Goal: Task Accomplishment & Management: Complete application form

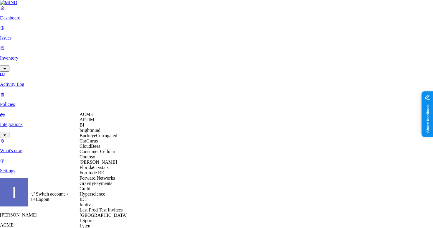
scroll to position [318, 0]
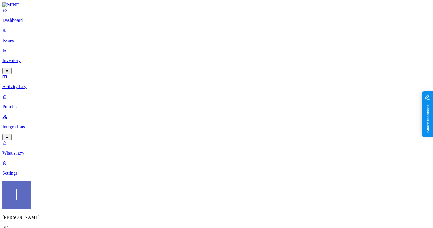
click at [37, 124] on p "Integrations" at bounding box center [216, 126] width 428 height 5
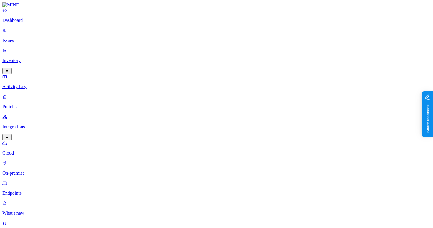
click at [28, 190] on p "Endpoints" at bounding box center [216, 192] width 428 height 5
click at [22, 104] on p "Policies" at bounding box center [216, 106] width 428 height 5
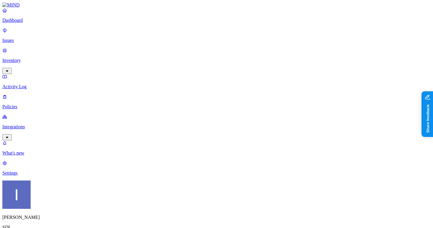
click at [139, 45] on div "Endpoint" at bounding box center [139, 53] width 0 height 16
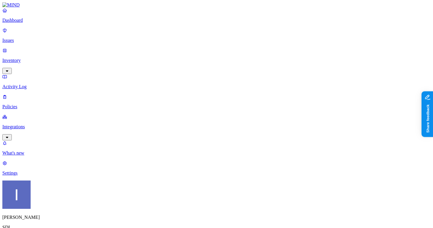
click at [22, 124] on p "Integrations" at bounding box center [216, 126] width 428 height 5
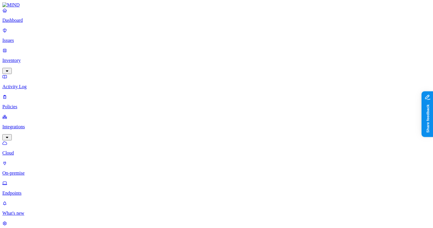
click at [27, 58] on p "Inventory" at bounding box center [216, 60] width 428 height 5
click at [34, 164] on p "Integrations" at bounding box center [216, 166] width 428 height 5
click at [40, 94] on link "Policies" at bounding box center [216, 101] width 428 height 15
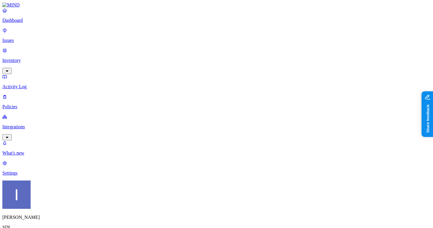
click at [149, 56] on span "Endpoint" at bounding box center [147, 58] width 17 height 5
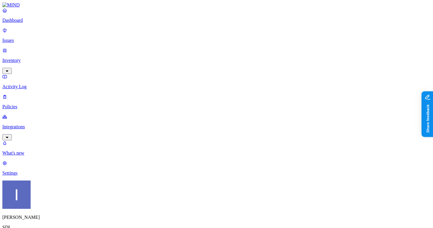
type input "data lineage"
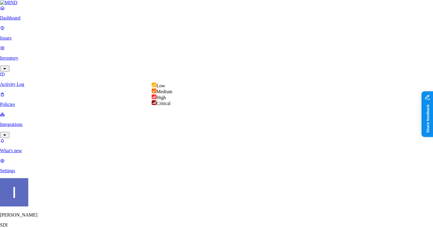
select select "4"
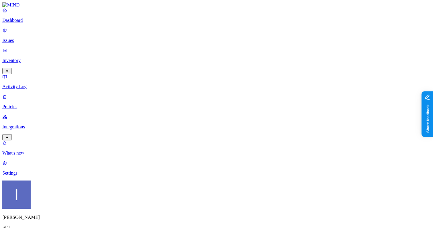
scroll to position [139, 0]
click at [193, 157] on label "Web Category" at bounding box center [193, 153] width 17 height 10
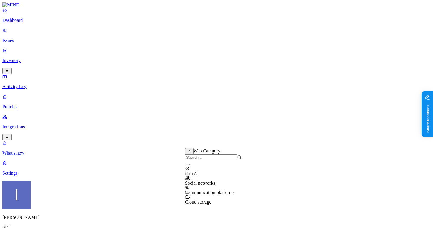
click at [189, 153] on icon at bounding box center [189, 151] width 4 height 3
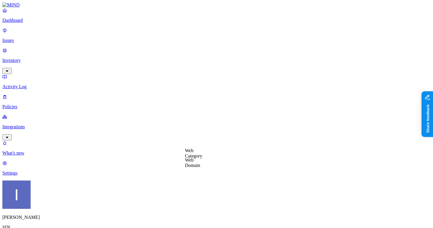
click at [191, 163] on label "Web Domain" at bounding box center [192, 162] width 15 height 10
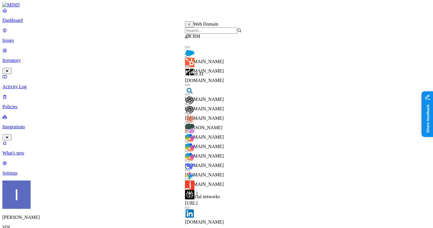
scroll to position [0, 0]
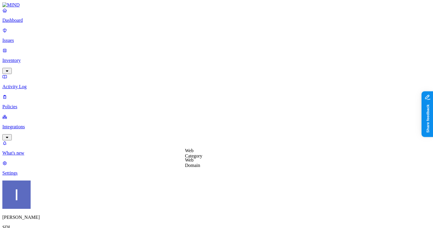
click at [27, 104] on p "Policies" at bounding box center [216, 106] width 428 height 5
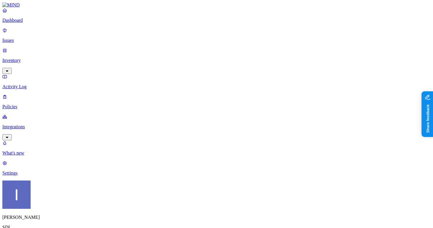
click at [35, 124] on p "Integrations" at bounding box center [216, 126] width 428 height 5
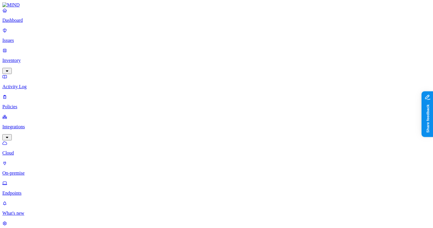
click at [42, 170] on p "On-premise" at bounding box center [216, 172] width 428 height 5
click at [42, 190] on p "Endpoints" at bounding box center [216, 192] width 428 height 5
click at [35, 104] on p "Policies" at bounding box center [216, 106] width 428 height 5
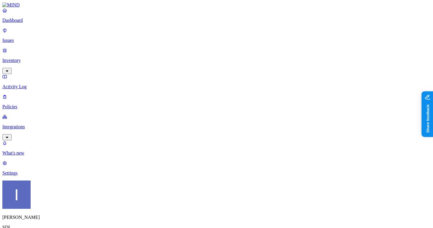
click at [139, 45] on div "Endpoint" at bounding box center [139, 53] width 0 height 16
click at [22, 176] on p "Settings" at bounding box center [216, 172] width 428 height 5
click at [35, 124] on p "Integrations" at bounding box center [216, 126] width 428 height 5
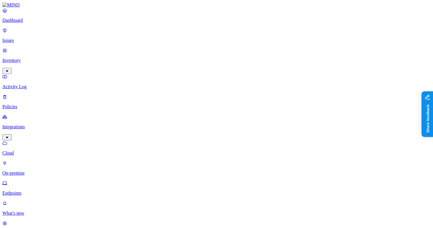
click at [37, 112] on nav "Dashboard Issues Inventory Activity Log Policies Integrations Cloud On-premise …" at bounding box center [216, 122] width 428 height 228
click at [34, 104] on p "Policies" at bounding box center [216, 106] width 428 height 5
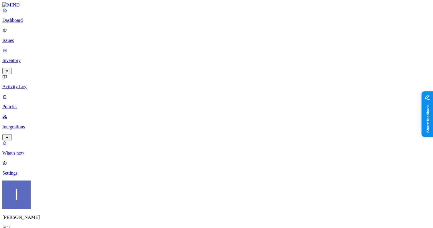
click at [155, 56] on span "Endpoint" at bounding box center [147, 58] width 17 height 5
click at [139, 45] on div "Endpoint" at bounding box center [139, 53] width 0 height 17
click at [139, 45] on div "Endpoint" at bounding box center [139, 53] width 0 height 16
click at [139, 45] on div "Endpoint" at bounding box center [139, 53] width 0 height 17
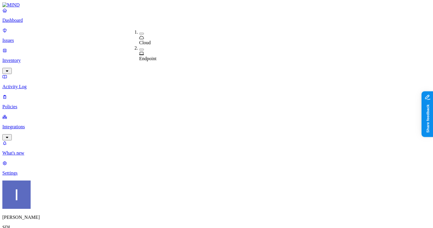
click at [139, 45] on div "Endpoint" at bounding box center [139, 53] width 0 height 16
type input "D"
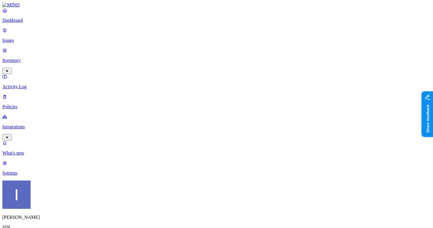
type input "[Data Lineage] Salesforce to Unamanged"
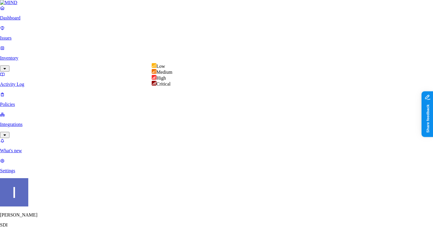
select select "4"
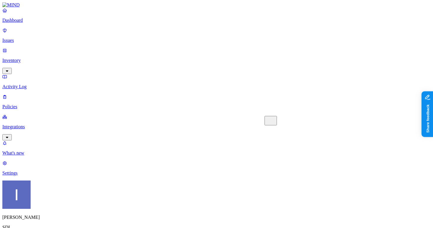
paste textarea "tracks and governs the flow of data originating from Salesforce into unmanaged …"
type textarea "tracks and governs the flow of data originating from Salesforce into unmanaged …"
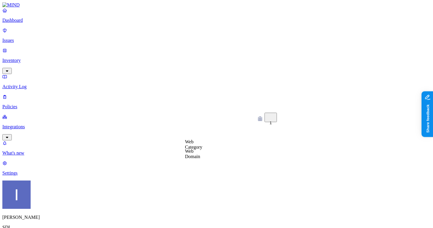
click at [194, 146] on label "Web Category" at bounding box center [193, 144] width 17 height 10
click at [190, 143] on icon at bounding box center [189, 142] width 4 height 3
click at [193, 151] on label "Web Domain" at bounding box center [192, 153] width 15 height 10
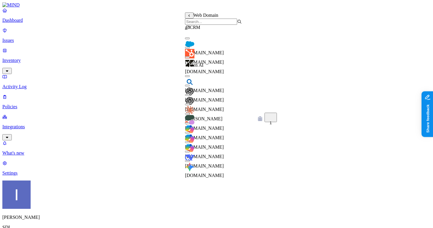
click at [207, 48] on div "[DOMAIN_NAME]" at bounding box center [213, 47] width 57 height 16
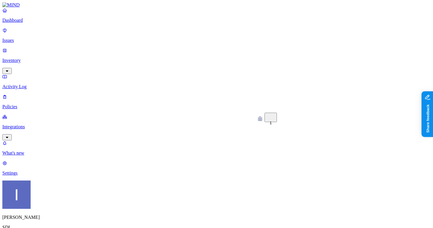
click at [199, 182] on label "Web Domain" at bounding box center [192, 178] width 15 height 10
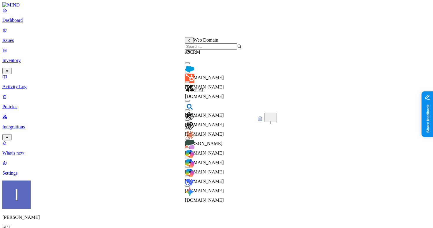
click at [204, 49] on input "search" at bounding box center [211, 46] width 52 height 6
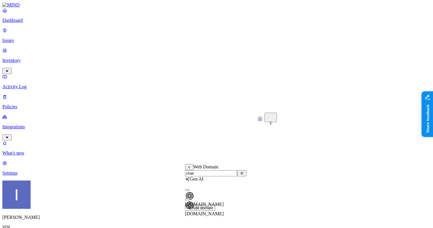
type input "chat"
click at [190, 200] on button "button" at bounding box center [187, 199] width 5 height 2
click at [190, 191] on button "button" at bounding box center [187, 190] width 5 height 2
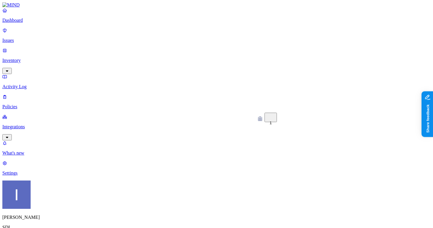
click at [275, 178] on label "AND" at bounding box center [270, 175] width 10 height 5
click at [279, 199] on label "Account type" at bounding box center [273, 194] width 16 height 10
click at [279, 175] on label "Unmanaged" at bounding box center [276, 172] width 23 height 5
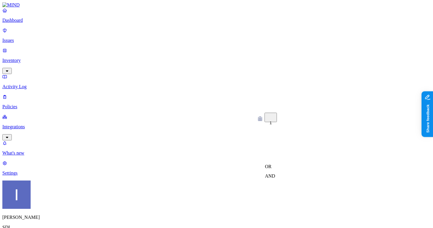
click at [272, 169] on label "OR" at bounding box center [268, 166] width 6 height 5
click at [280, 167] on div "OR" at bounding box center [272, 167] width 15 height 6
click at [281, 180] on label "Web Category" at bounding box center [273, 175] width 17 height 10
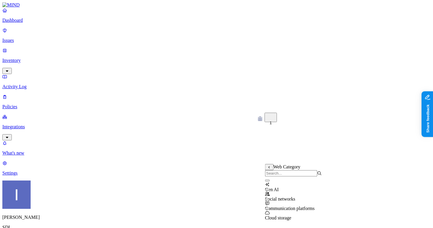
click at [269, 169] on icon at bounding box center [270, 167] width 4 height 3
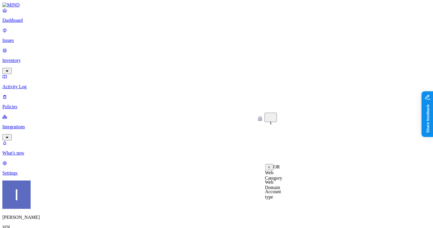
click at [280, 187] on label "Web Domain" at bounding box center [272, 184] width 15 height 10
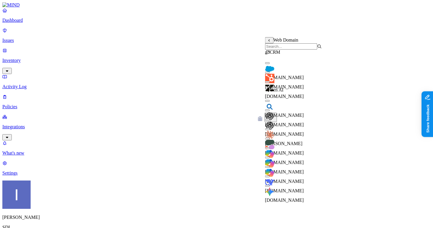
click at [283, 45] on div "Web Domain" at bounding box center [293, 43] width 57 height 12
click at [283, 49] on input "search" at bounding box center [291, 46] width 52 height 6
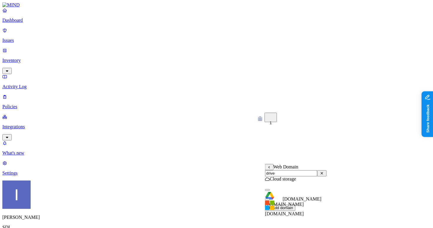
type input "drive"
click at [292, 194] on div "[DOMAIN_NAME]" at bounding box center [296, 196] width 62 height 21
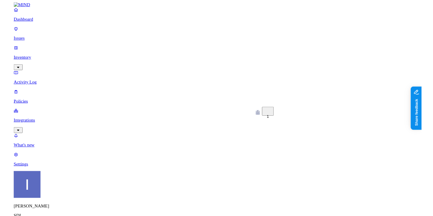
scroll to position [166, 0]
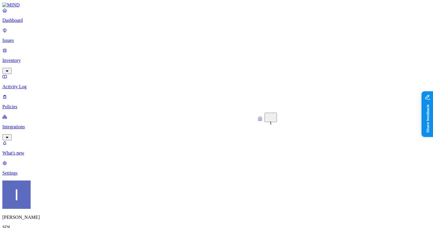
click at [23, 176] on div "What's new 1 Settings" at bounding box center [216, 157] width 428 height 35
click at [24, 176] on p "Settings" at bounding box center [216, 172] width 428 height 5
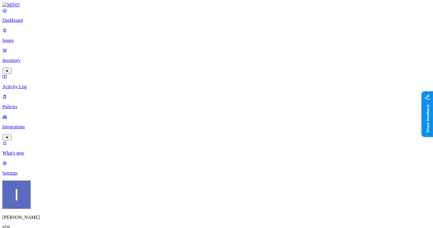
click at [40, 114] on link "Integrations" at bounding box center [216, 126] width 428 height 25
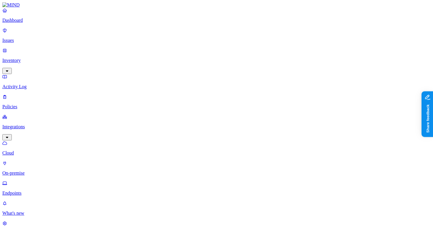
click at [37, 190] on p "Endpoints" at bounding box center [216, 192] width 428 height 5
click at [33, 104] on p "Policies" at bounding box center [216, 106] width 428 height 5
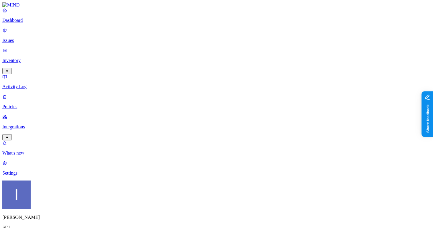
click at [32, 84] on p "Activity Log" at bounding box center [216, 86] width 428 height 5
click at [35, 176] on p "Settings" at bounding box center [216, 172] width 428 height 5
click at [8, 94] on link "Policies" at bounding box center [216, 101] width 428 height 15
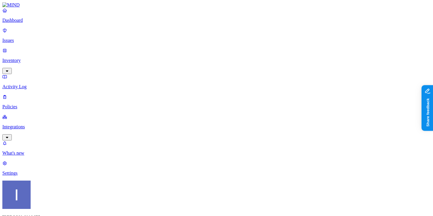
scroll to position [8, 0]
click at [146, 56] on span "Endpoint" at bounding box center [147, 58] width 17 height 5
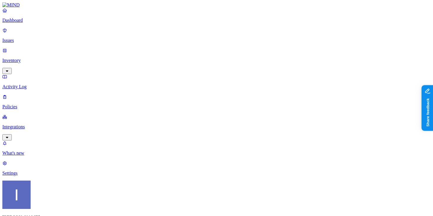
paste input "Data Lineage] Salesforce to Unmanaged"
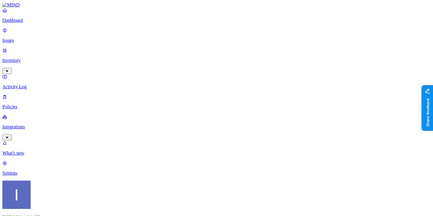
type input "Data Lineage] Salesforce to Unmanaged account"
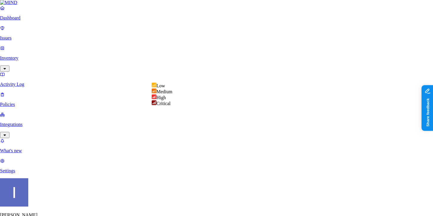
select select "4"
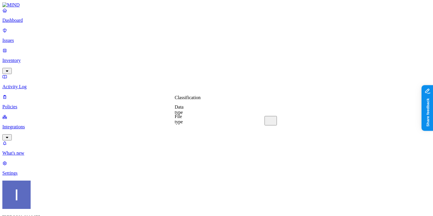
click at [184, 161] on label "Data type" at bounding box center [179, 156] width 9 height 10
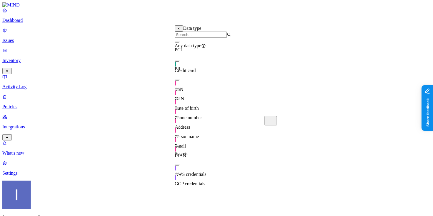
click at [177, 30] on button at bounding box center [179, 28] width 9 height 6
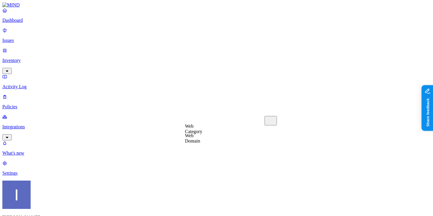
click at [200, 141] on label "Web Domain" at bounding box center [192, 138] width 15 height 10
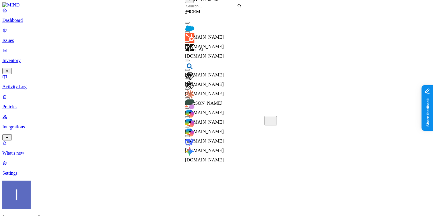
click at [216, 28] on div "[DOMAIN_NAME]" at bounding box center [213, 32] width 57 height 16
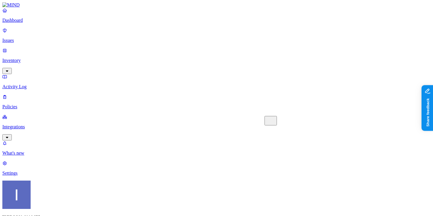
click at [199, 176] on label "Account type" at bounding box center [193, 172] width 16 height 10
click at [208, 159] on label "Unmanaged" at bounding box center [196, 156] width 23 height 5
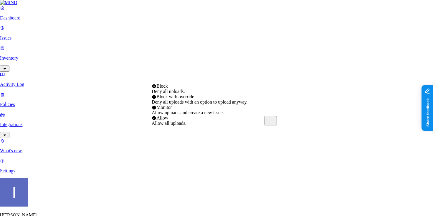
select select "4"
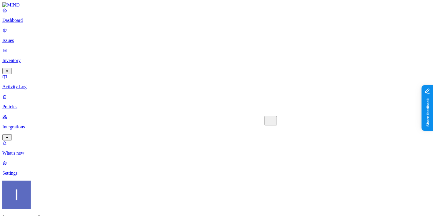
scroll to position [2, 0]
type input "[Data Lineage] Salesforce to Unmanaged account"
paste textarea "This policy tracks and governs the flow of data originating from Salesforce int…"
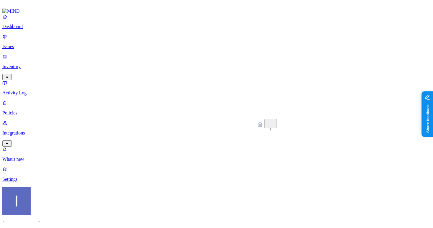
scroll to position [372, 0]
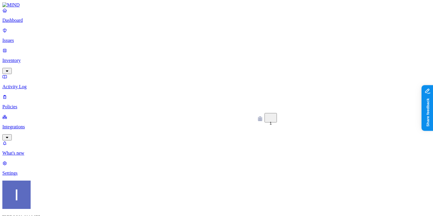
type textarea "This policy tracks and governs the flow of data originating from Salesforce int…"
